Goal: Manage account settings

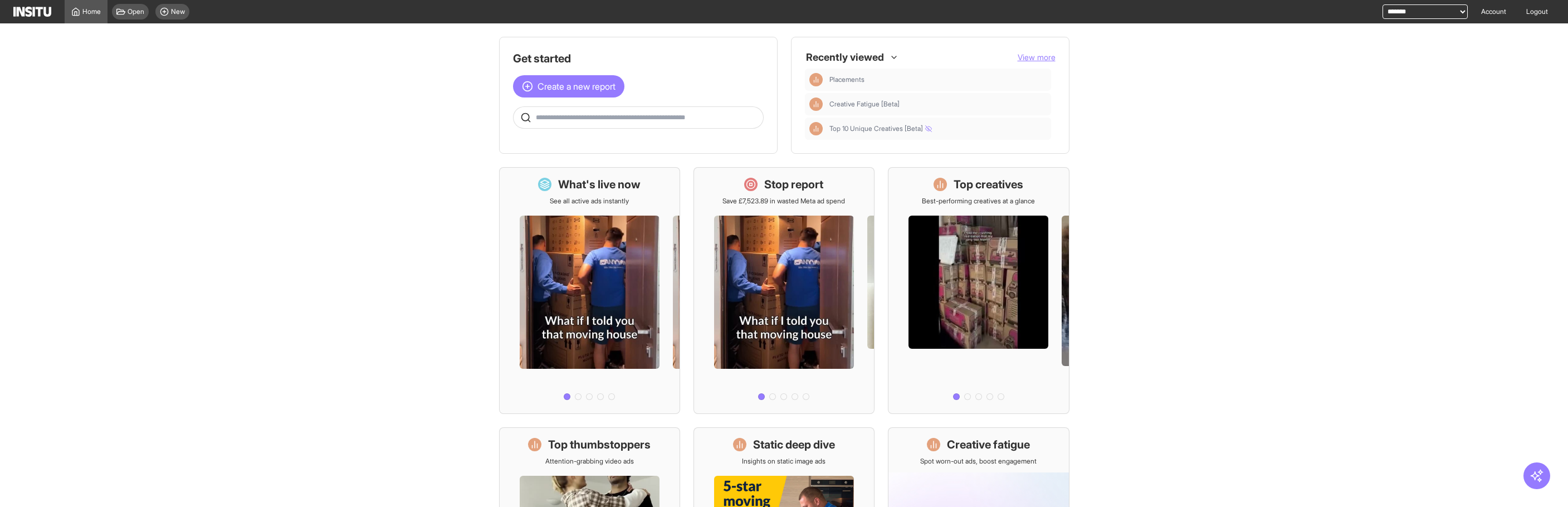
click at [1444, 15] on select "**********" at bounding box center [1425, 12] width 86 height 15
select select "**********"
click at [1382, 5] on select "**********" at bounding box center [1425, 12] width 86 height 15
